Goal: Information Seeking & Learning: Learn about a topic

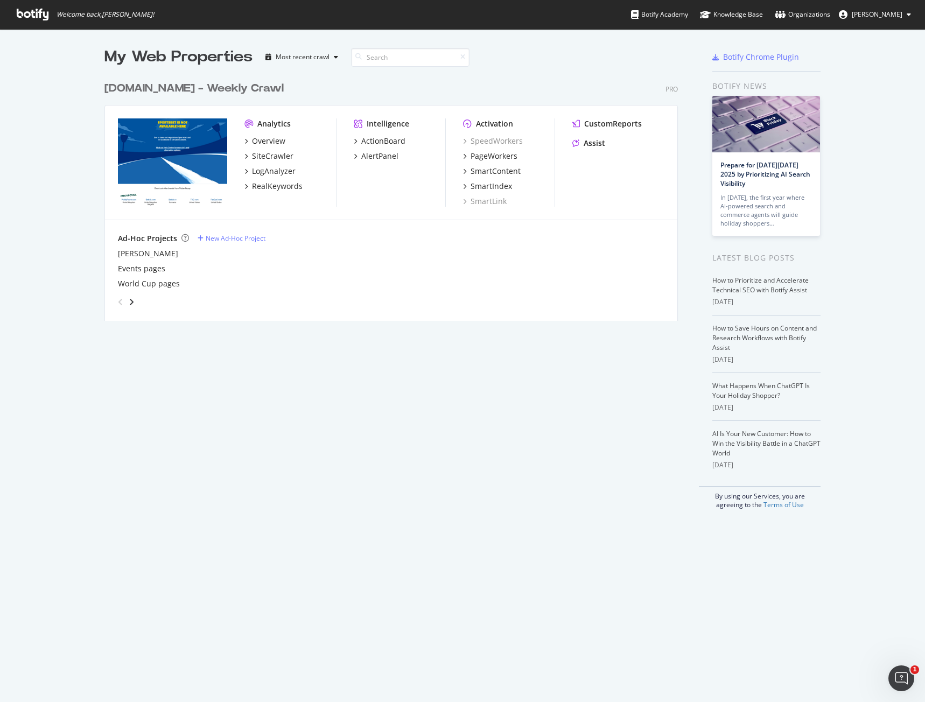
click at [373, 595] on div "My Web Properties Most recent crawl [DOMAIN_NAME] - Weekly Crawl Pro Analytics …" at bounding box center [462, 365] width 925 height 673
click at [266, 184] on div "RealKeywords" at bounding box center [277, 186] width 51 height 11
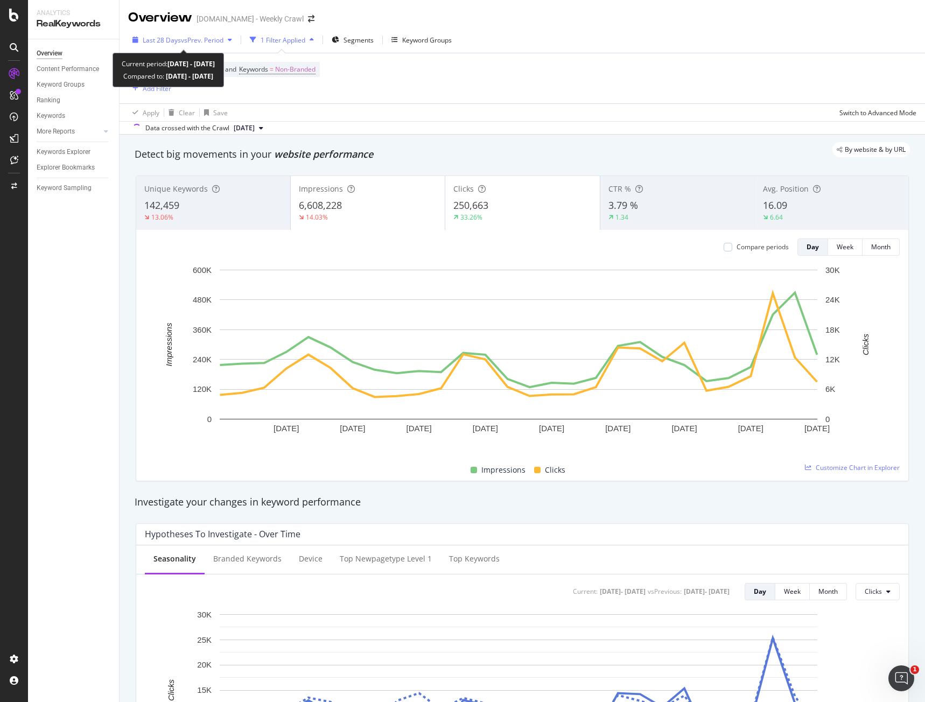
click at [173, 45] on div "Last 28 Days vs Prev. Period" at bounding box center [182, 40] width 108 height 16
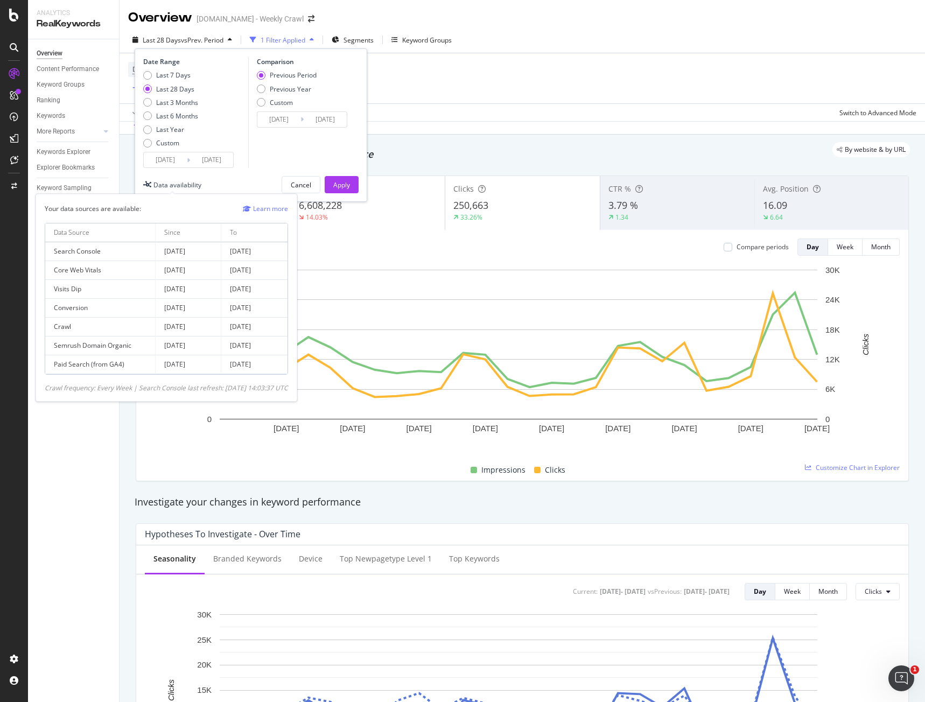
click at [173, 186] on div "Data availability" at bounding box center [177, 184] width 48 height 9
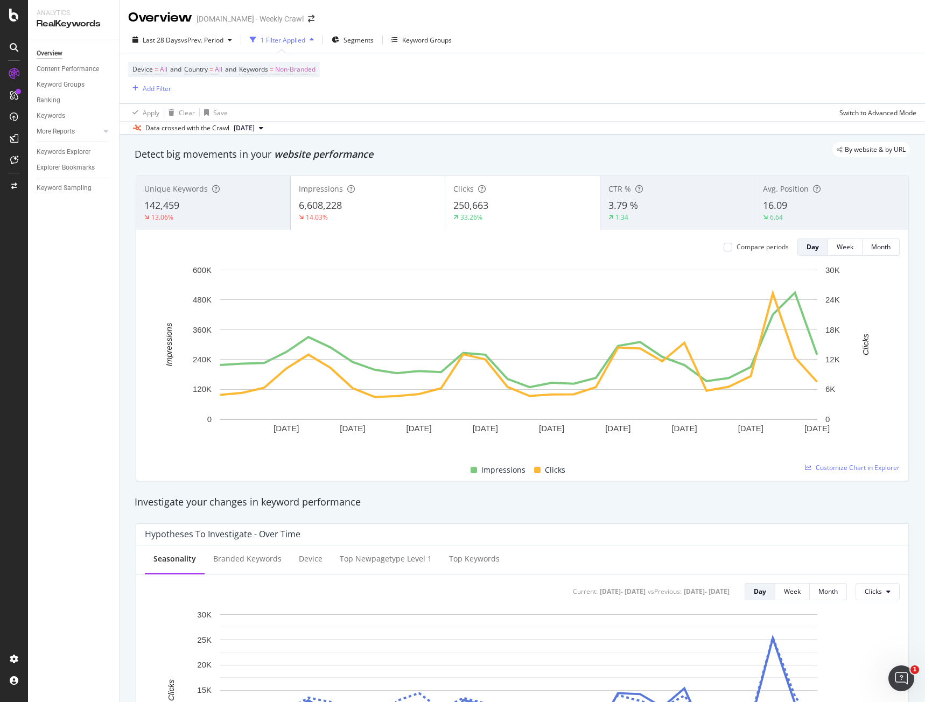
click at [428, 153] on div "By website & by URL" at bounding box center [517, 149] width 786 height 15
click at [292, 68] on span "Non-Branded" at bounding box center [295, 69] width 40 height 15
click at [302, 91] on div "Non-Branded" at bounding box center [284, 95] width 58 height 16
click at [292, 178] on span "All" at bounding box center [319, 179] width 110 height 10
click at [365, 115] on div "Apply" at bounding box center [364, 117] width 17 height 9
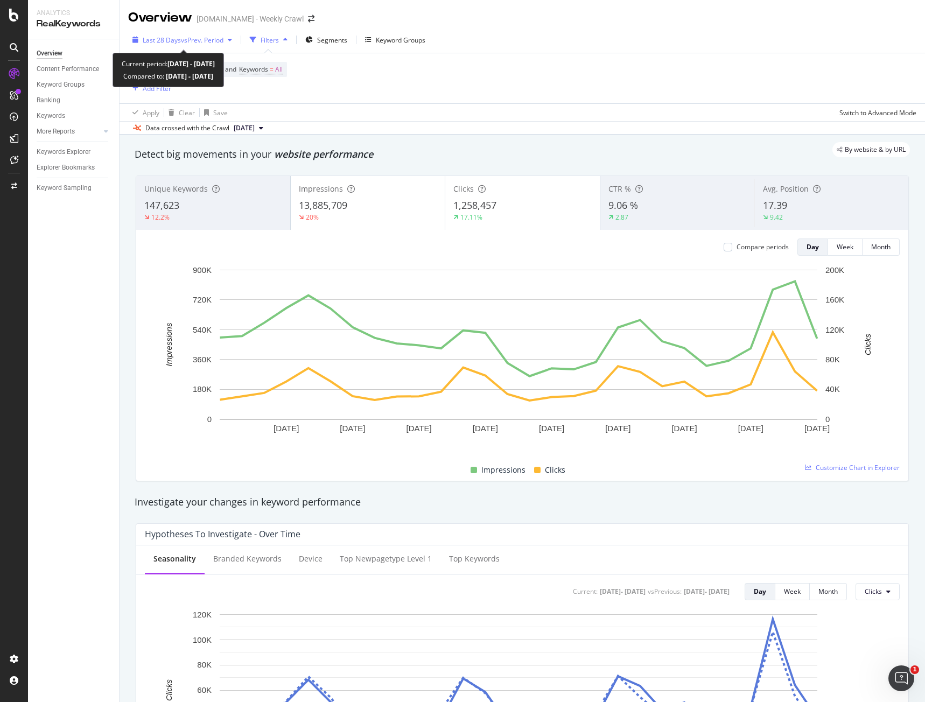
click at [184, 40] on span "vs Prev. Period" at bounding box center [202, 40] width 43 height 9
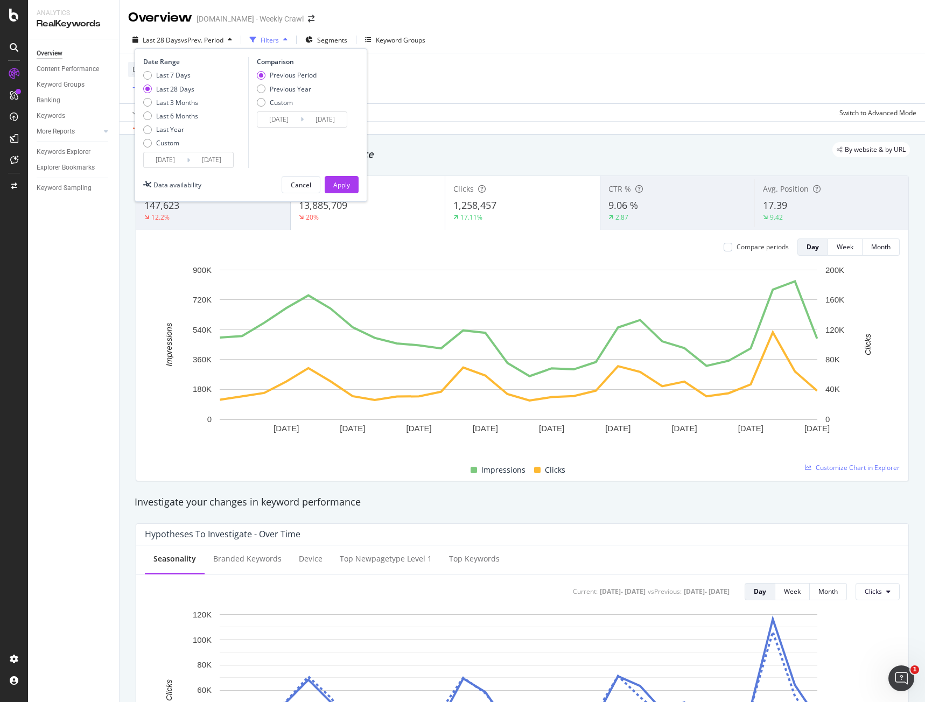
click at [192, 159] on input "[DATE]" at bounding box center [211, 159] width 43 height 15
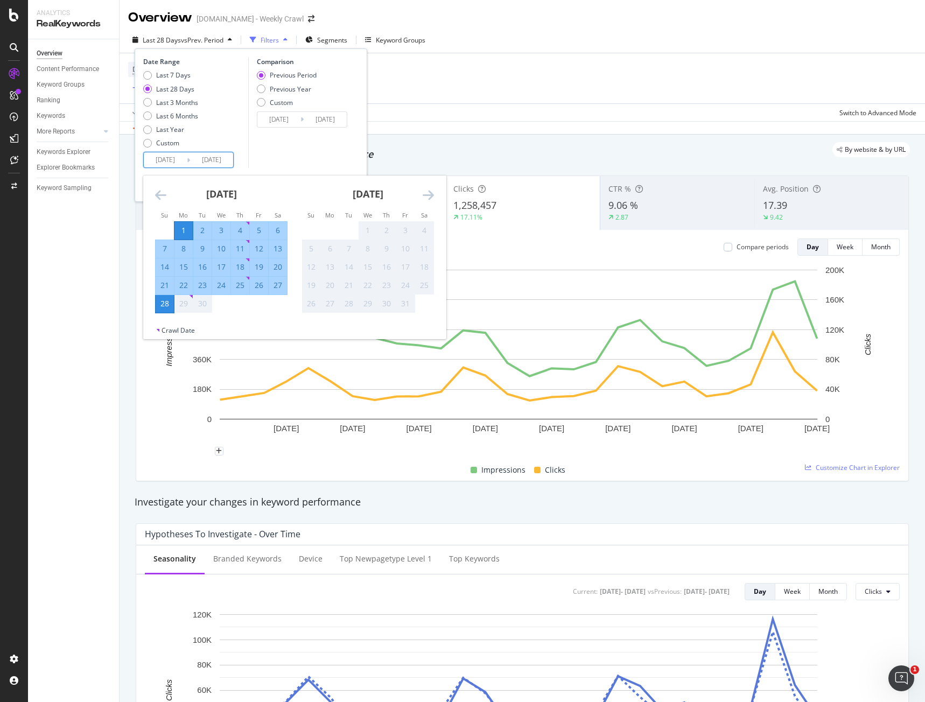
click at [177, 284] on div "22" at bounding box center [183, 285] width 18 height 11
type input "[DATE]"
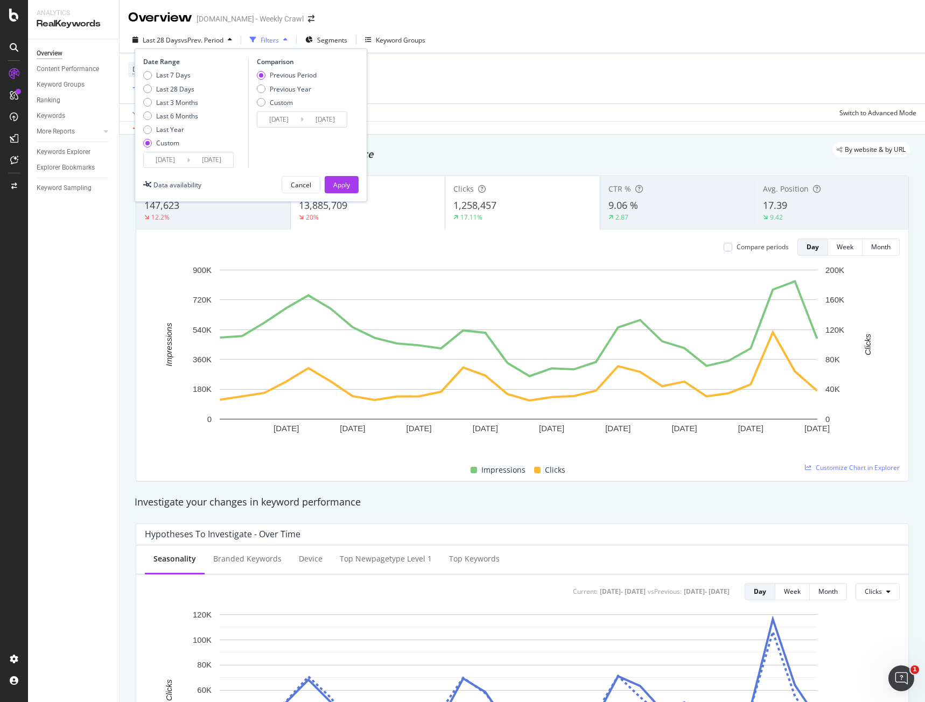
click at [214, 156] on input "[DATE]" at bounding box center [211, 159] width 43 height 15
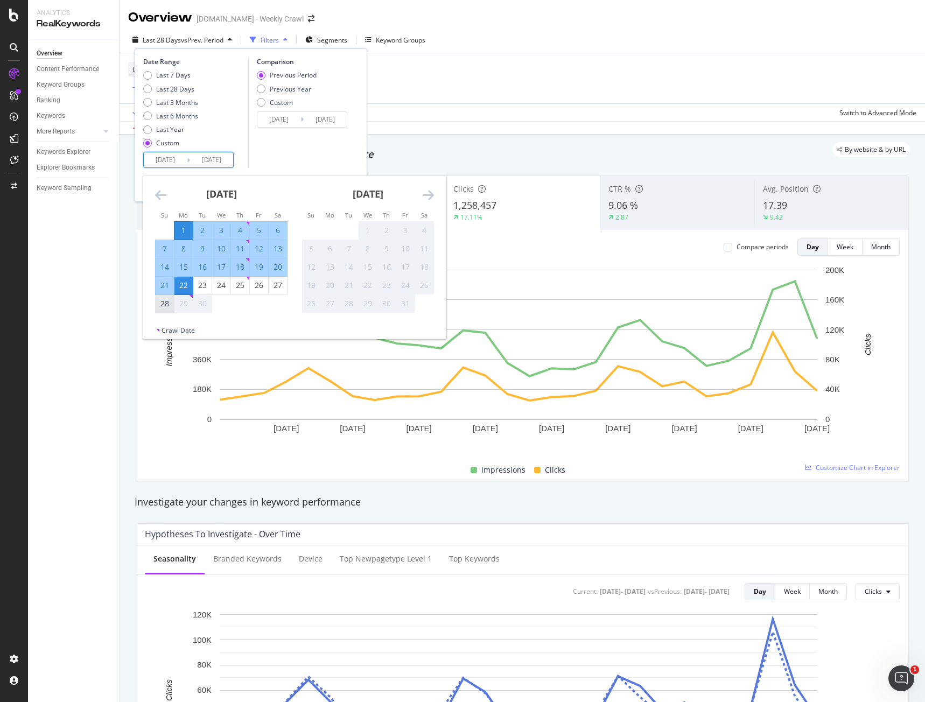
click at [160, 304] on div "28" at bounding box center [165, 303] width 18 height 11
type input "[DATE]"
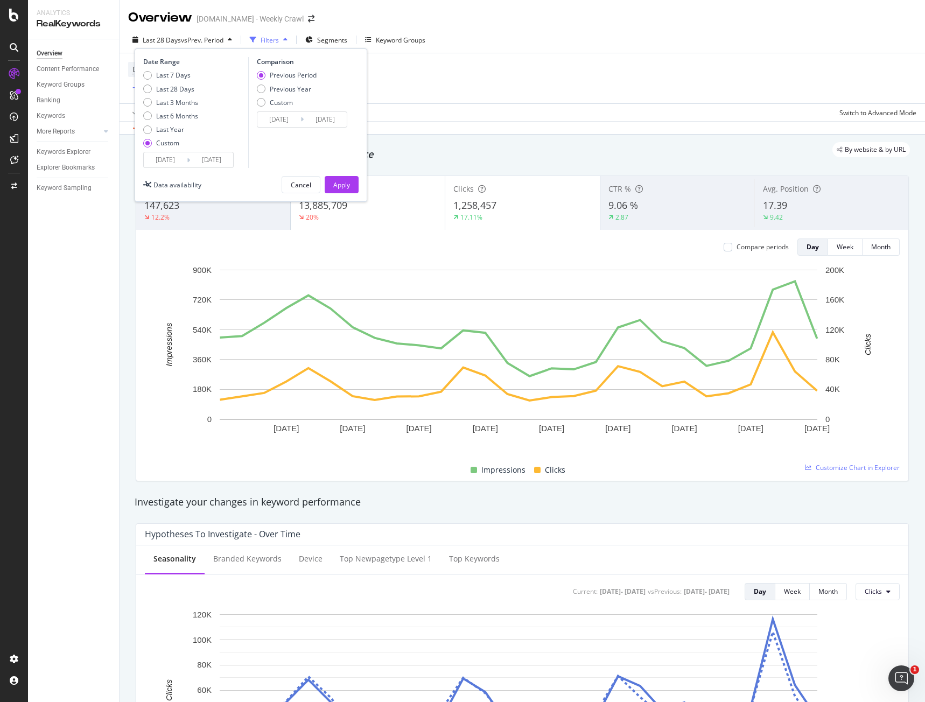
click at [218, 153] on input "[DATE]" at bounding box center [211, 159] width 43 height 15
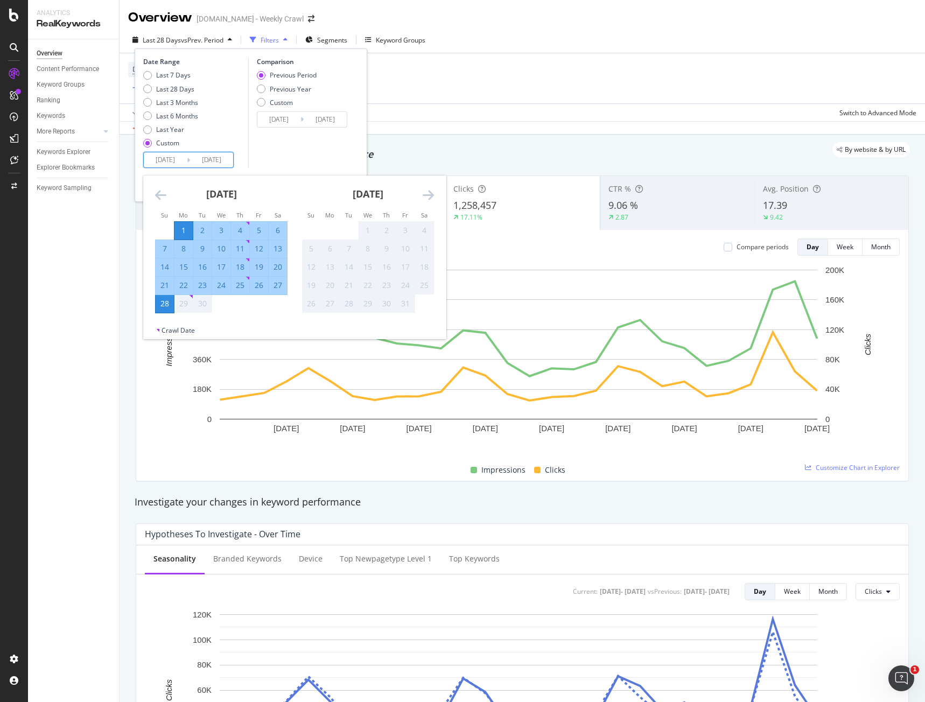
click at [246, 321] on div "[DATE] 1 2 3 4 5 6 7 8 9 10 11 12 13 14 15 16 17 18 19 20 21 22 23 24 25 26 27 …" at bounding box center [441, 253] width 586 height 156
click at [279, 152] on div "Comparison Previous Period Previous Year Custom [DATE] Navigate forward to inte…" at bounding box center [299, 112] width 102 height 111
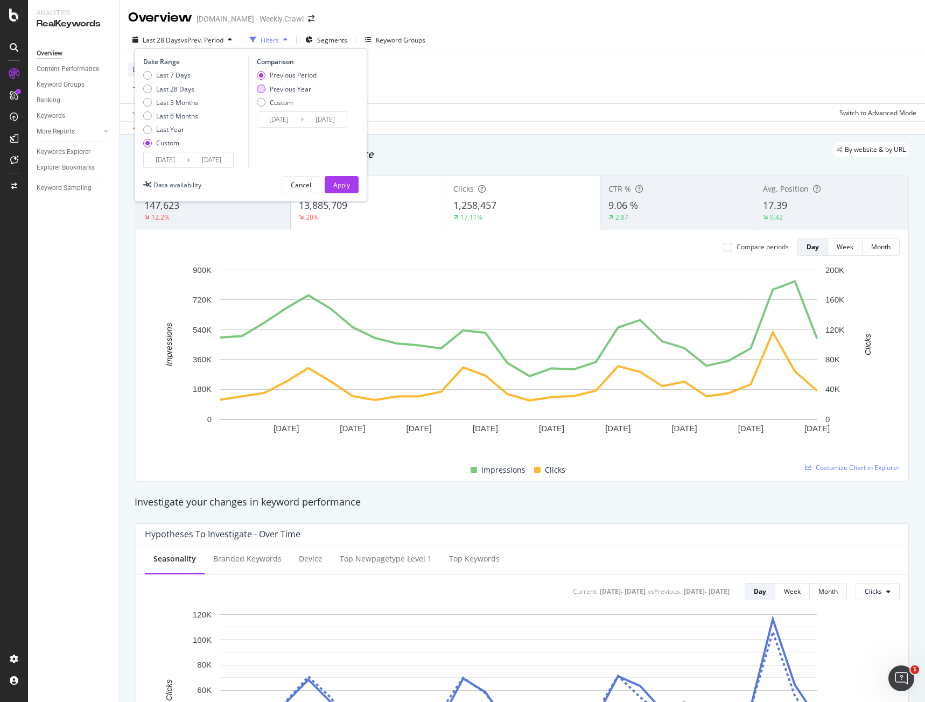
click at [262, 91] on div "Previous Year" at bounding box center [261, 88] width 9 height 9
type input "[DATE]"
click at [334, 191] on div "Apply" at bounding box center [341, 185] width 17 height 16
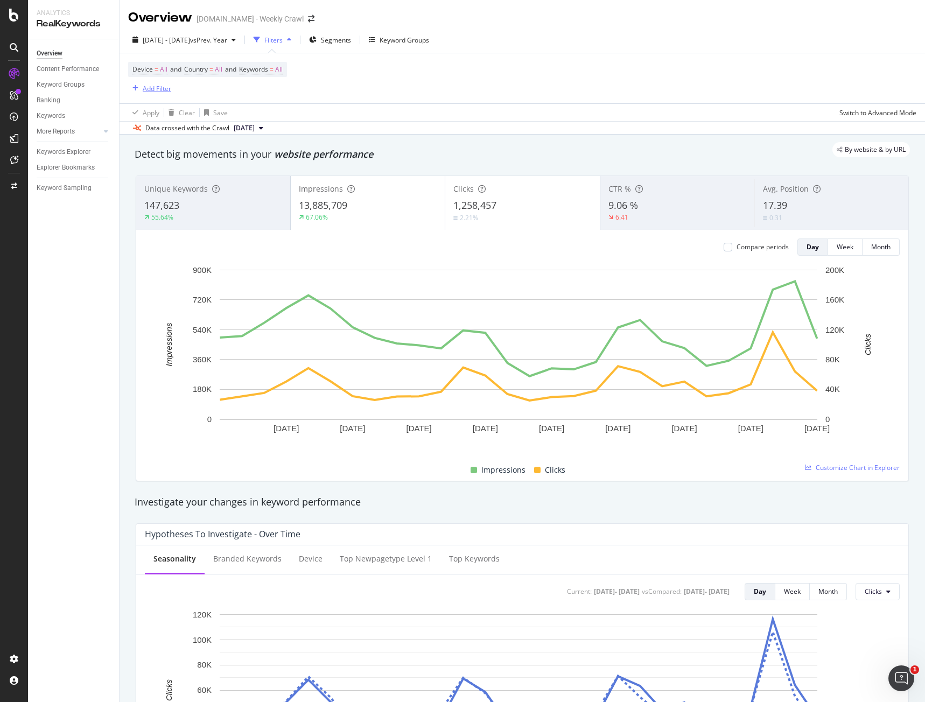
click at [153, 87] on div "Add Filter" at bounding box center [157, 88] width 29 height 9
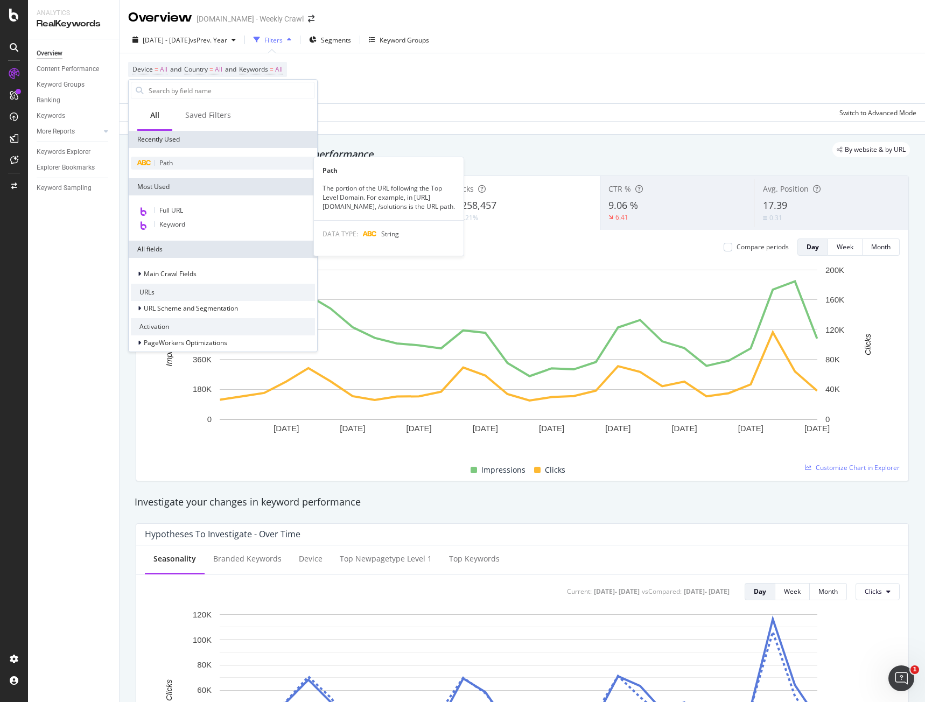
click at [174, 167] on div "Path" at bounding box center [223, 163] width 184 height 13
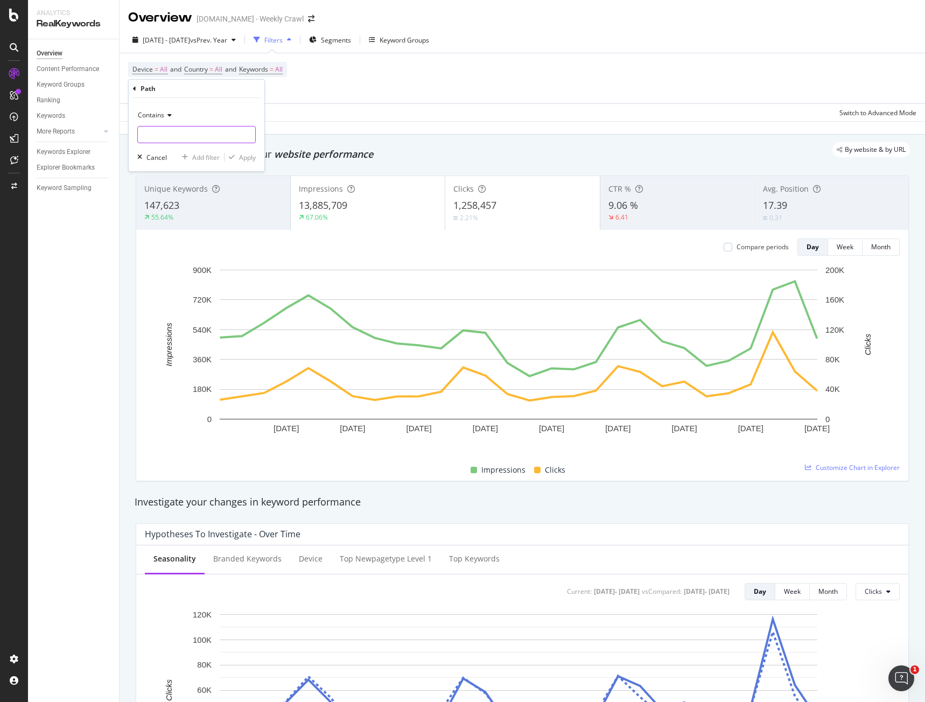
click at [191, 140] on input "text" at bounding box center [196, 134] width 117 height 17
type input "huddle"
click at [255, 158] on div "Apply" at bounding box center [247, 157] width 17 height 9
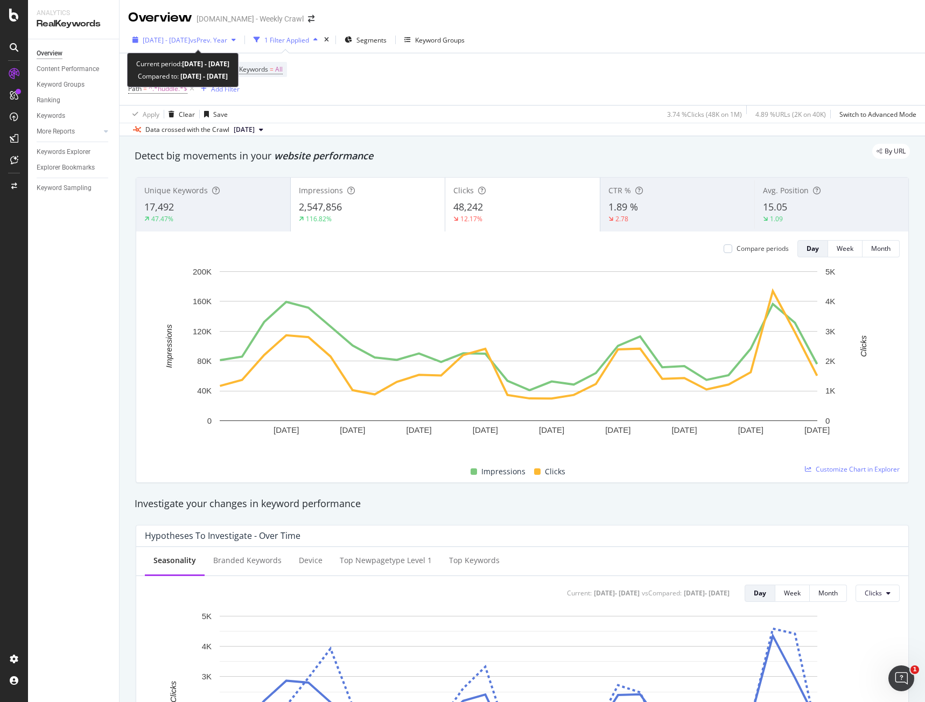
click at [185, 37] on span "[DATE] - [DATE]" at bounding box center [166, 40] width 47 height 9
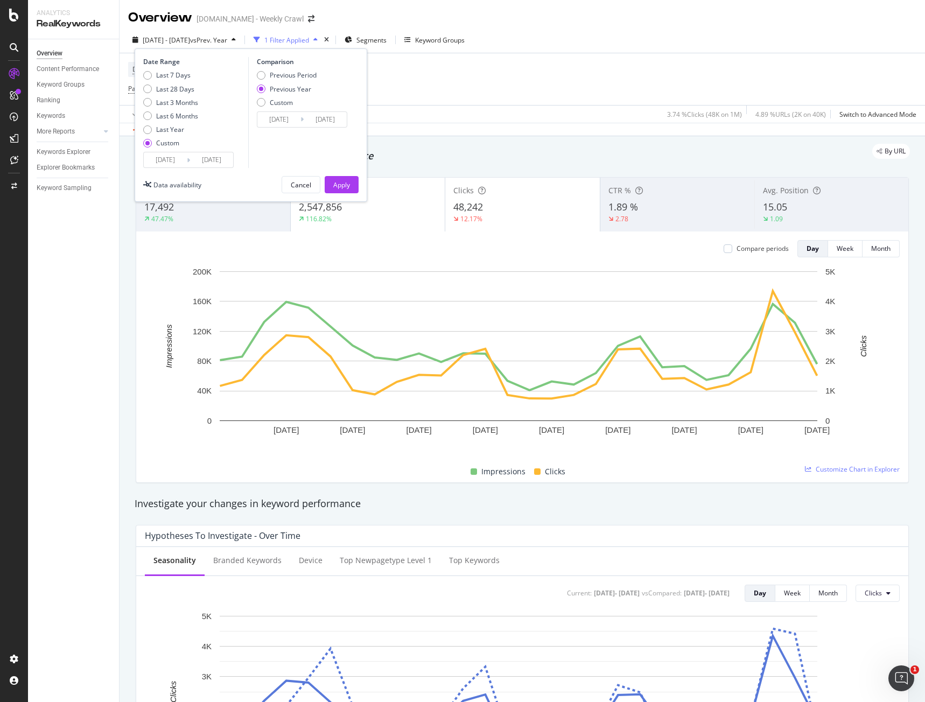
click at [168, 158] on input "[DATE]" at bounding box center [165, 159] width 43 height 15
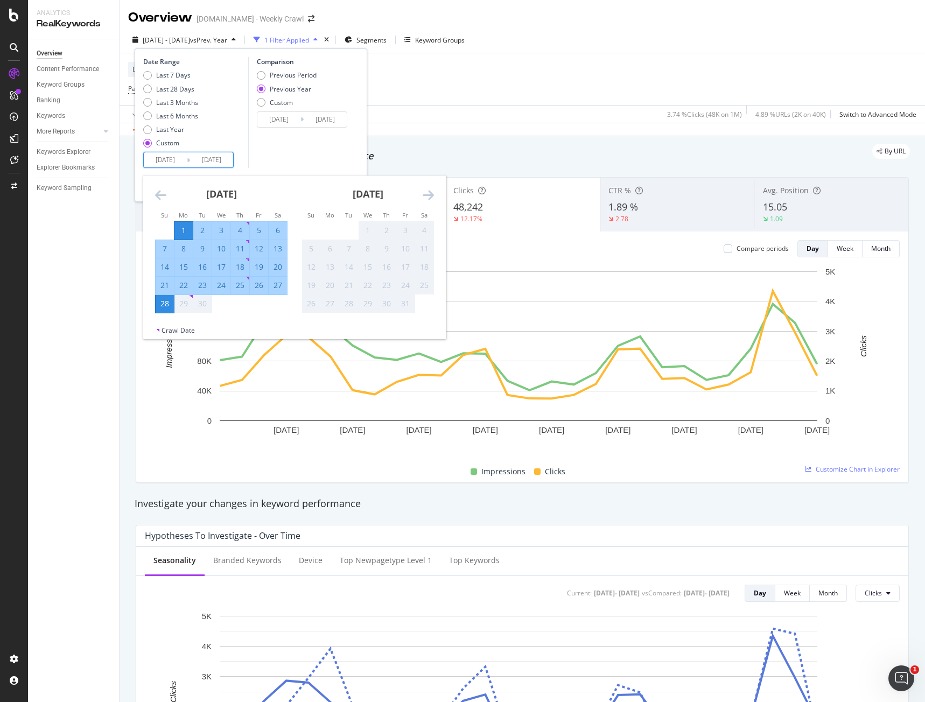
click at [179, 283] on div "22" at bounding box center [183, 285] width 18 height 11
type input "[DATE]"
click at [306, 153] on div "Comparison Previous Period Previous Year Custom [DATE] Navigate forward to inte…" at bounding box center [299, 112] width 102 height 111
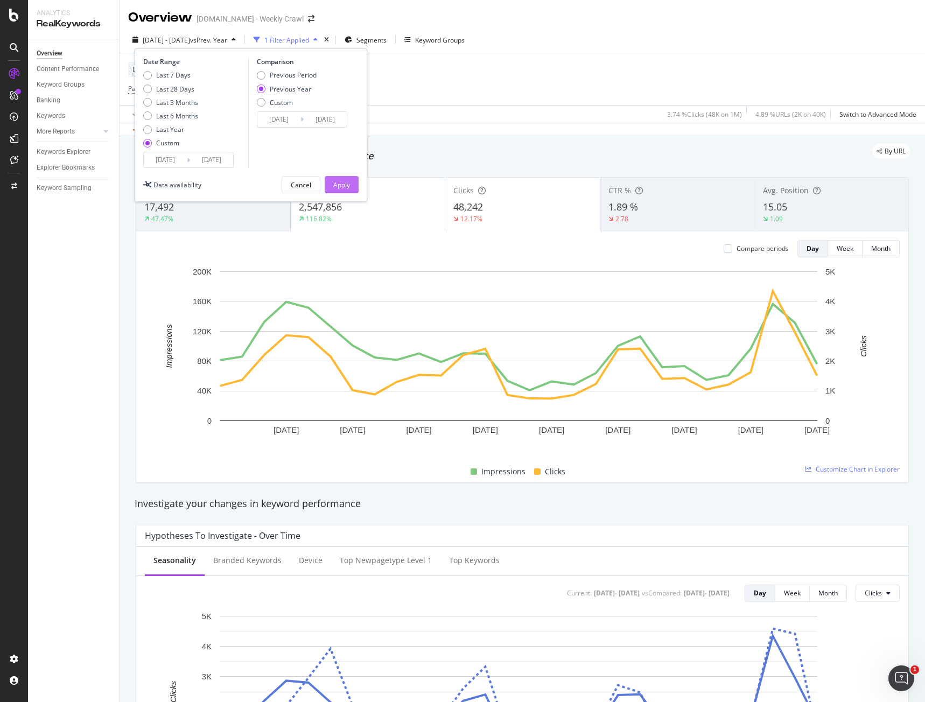
click at [336, 183] on div "Apply" at bounding box center [341, 184] width 17 height 9
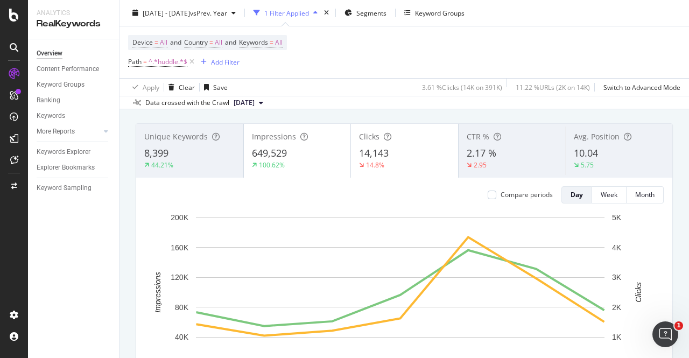
scroll to position [54, 0]
